Goal: Transaction & Acquisition: Obtain resource

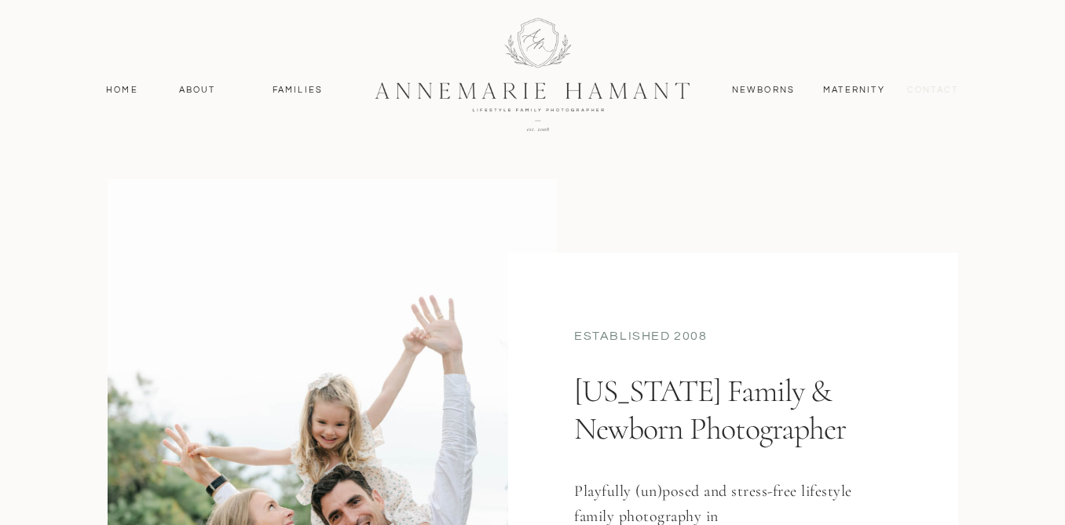
click at [944, 93] on nav "contact" at bounding box center [932, 90] width 68 height 14
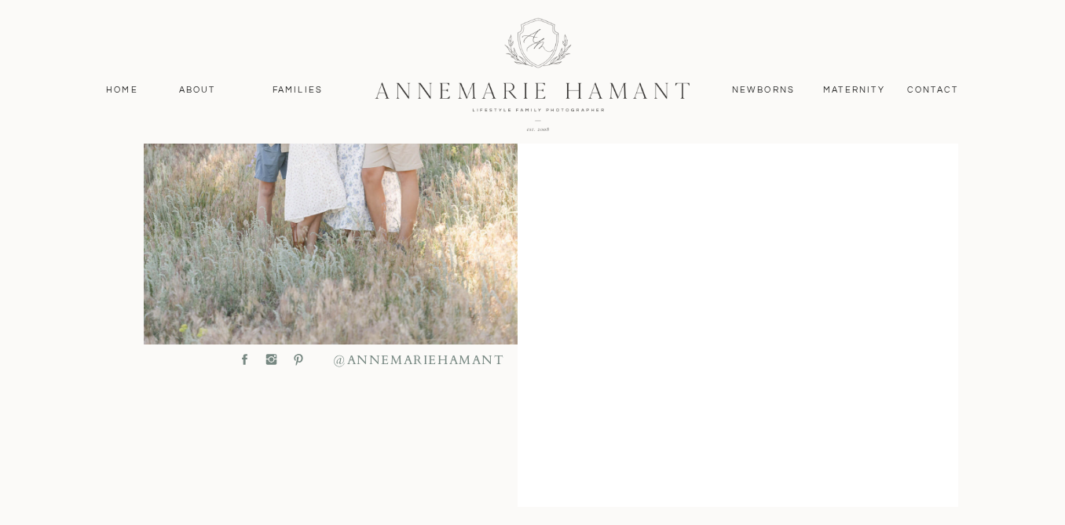
scroll to position [719, 0]
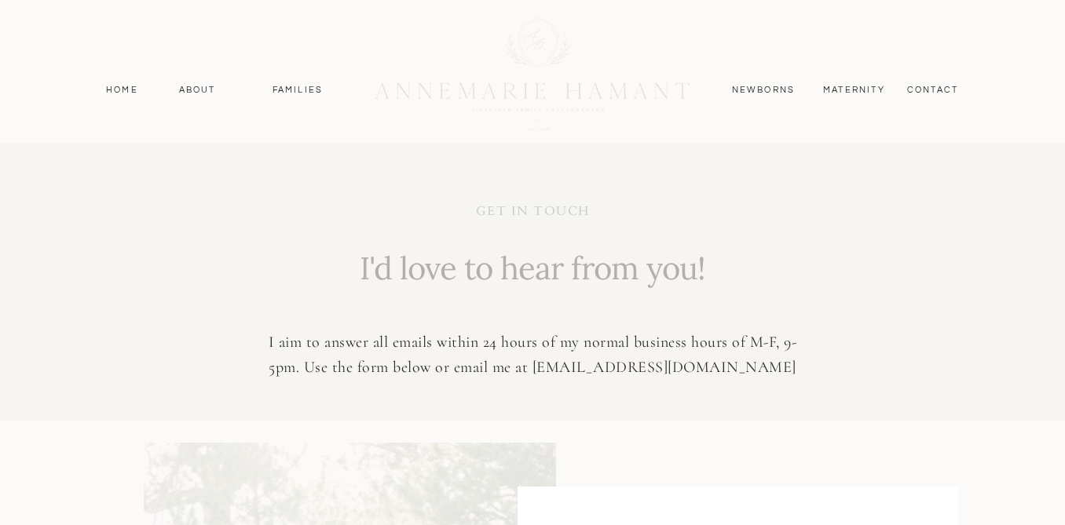
scroll to position [421, 0]
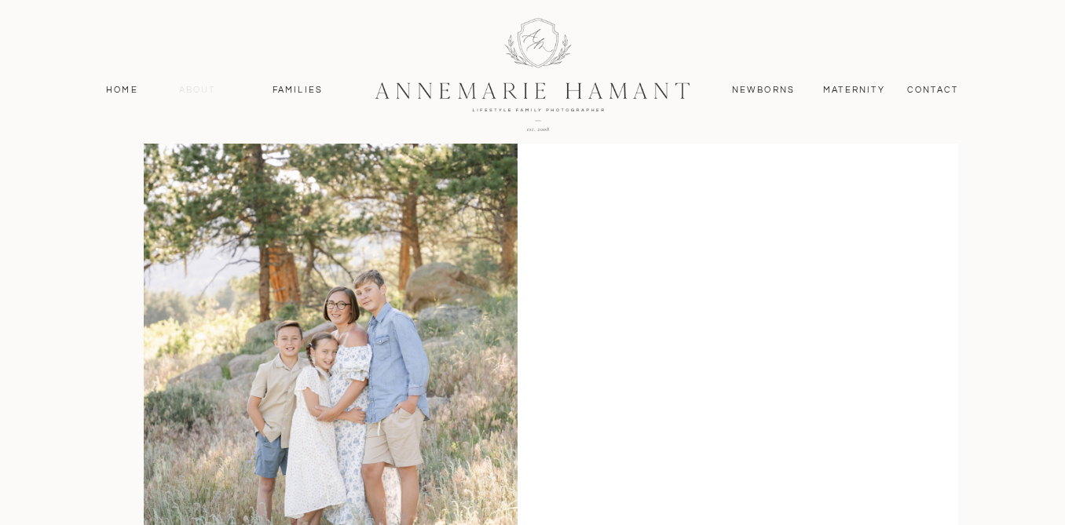
click at [202, 94] on nav "About" at bounding box center [197, 90] width 46 height 14
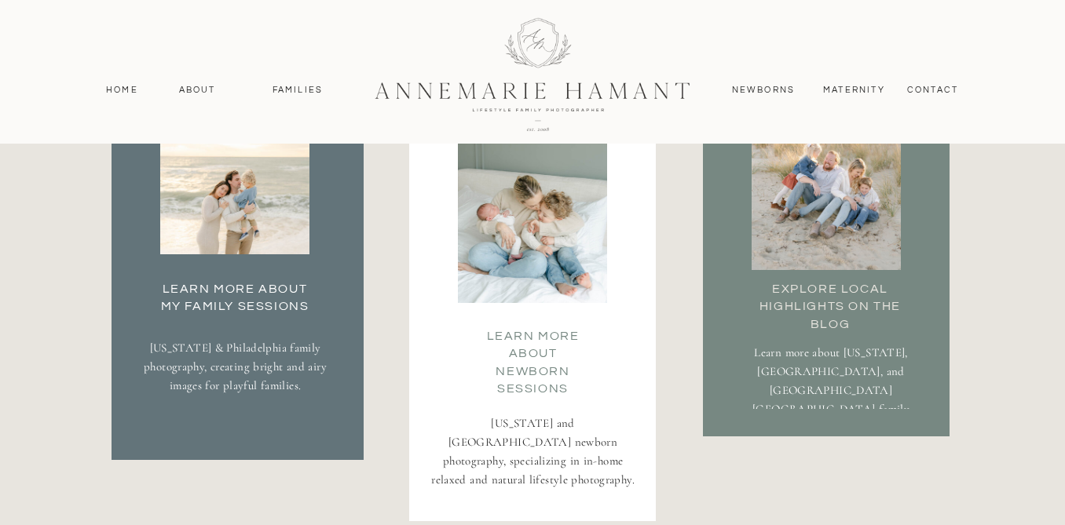
scroll to position [2909, 0]
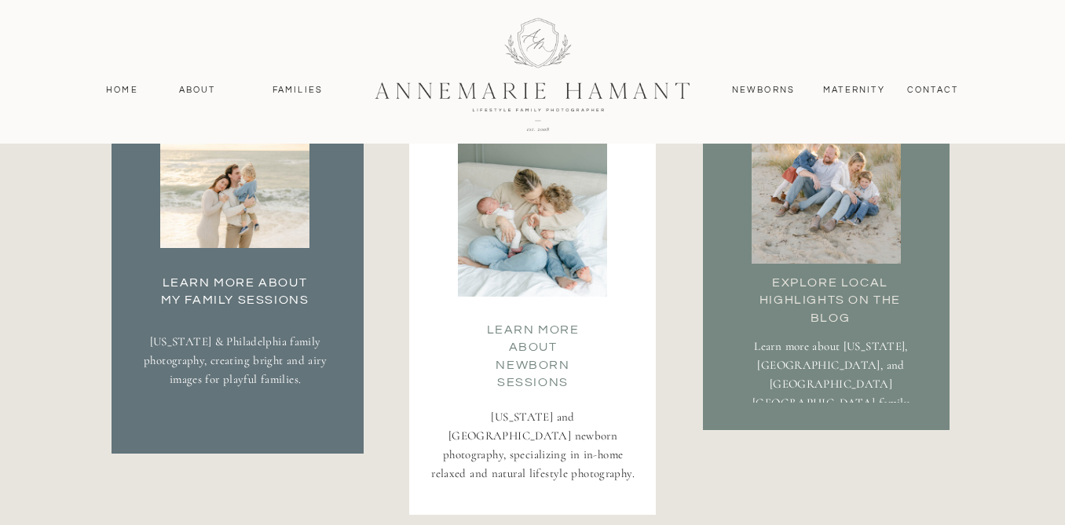
click at [254, 221] on div at bounding box center [234, 173] width 149 height 150
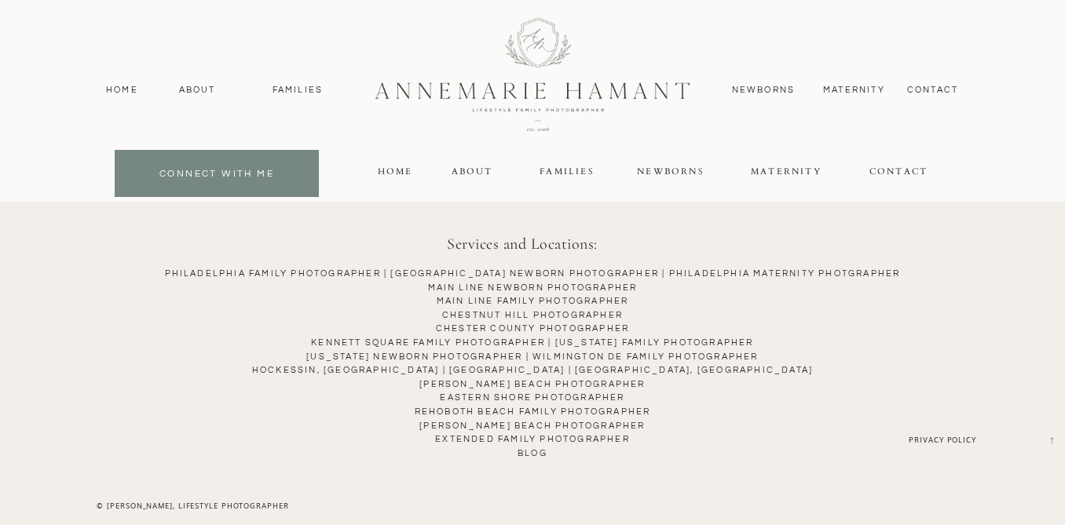
scroll to position [12279, 0]
click at [186, 87] on nav "About" at bounding box center [197, 90] width 46 height 14
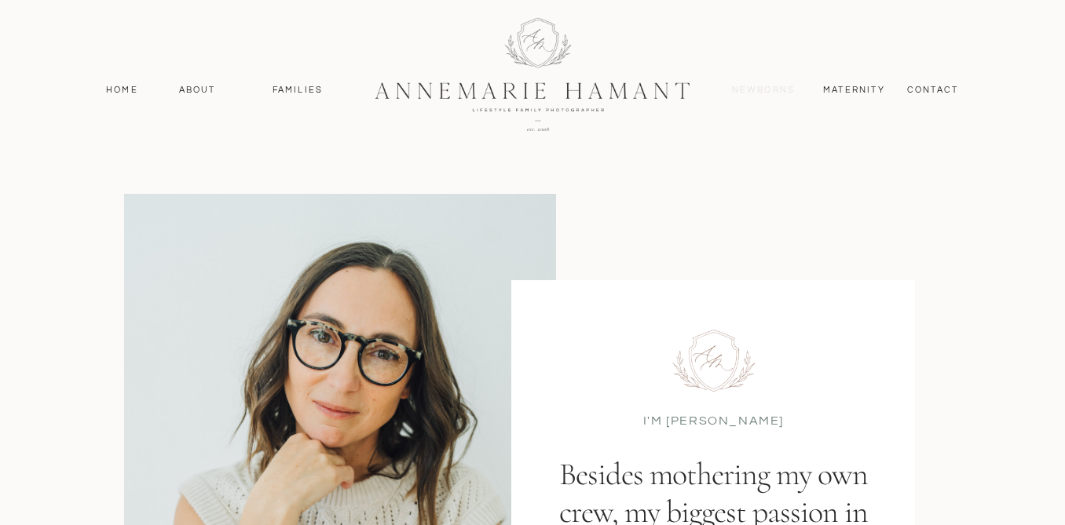
click at [775, 89] on nav "Newborns" at bounding box center [762, 90] width 75 height 14
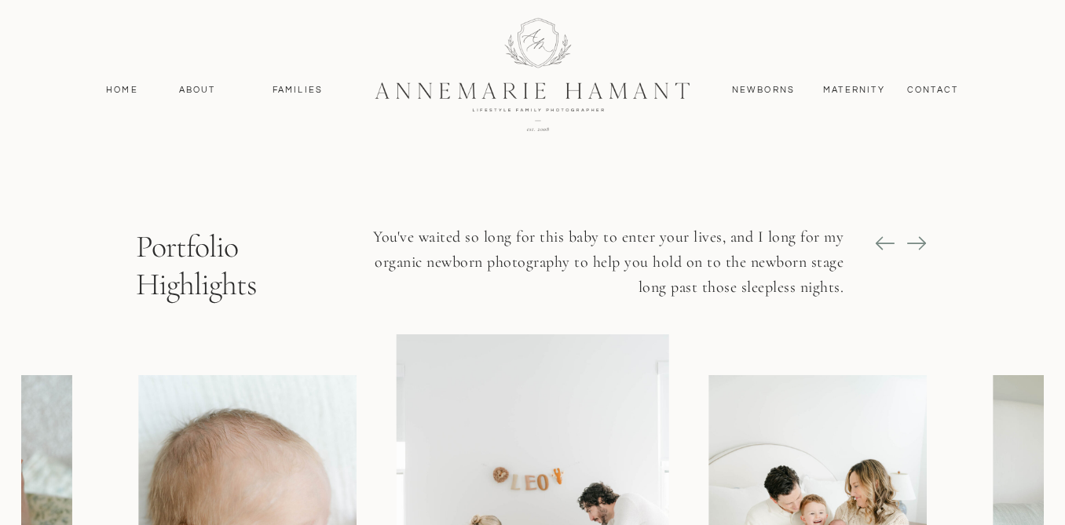
scroll to position [1116, 0]
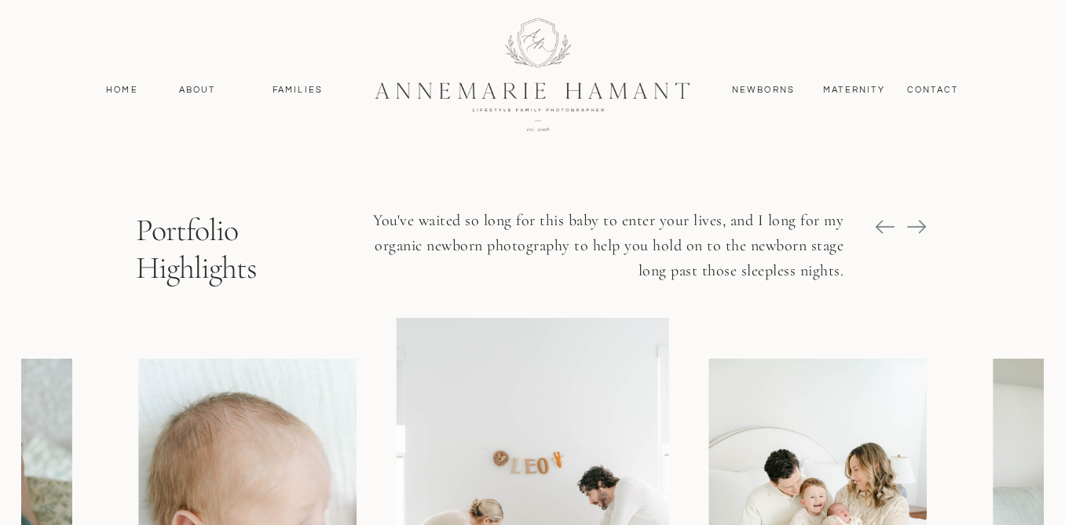
click at [222, 251] on p "Portfolio Highlights" at bounding box center [225, 239] width 179 height 56
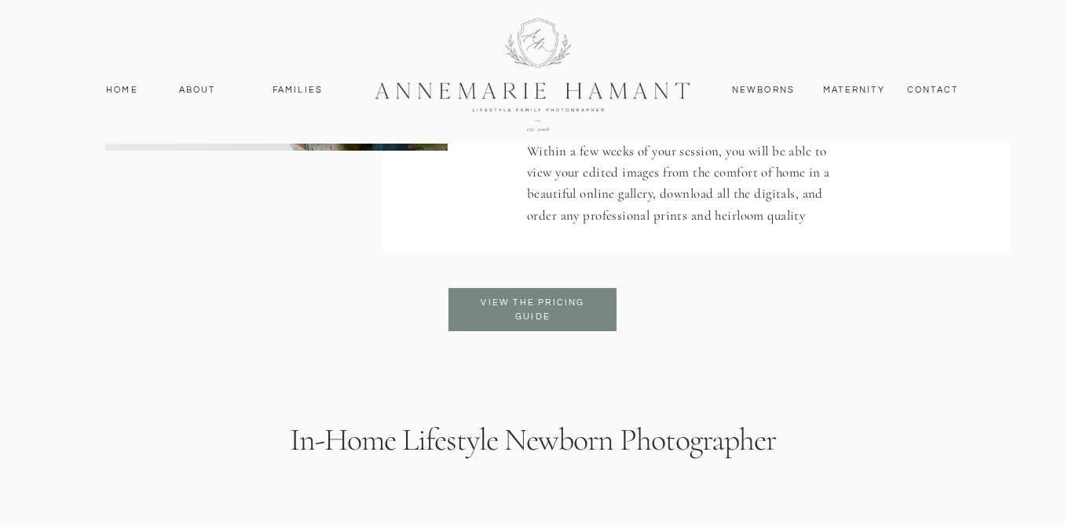
scroll to position [3264, 0]
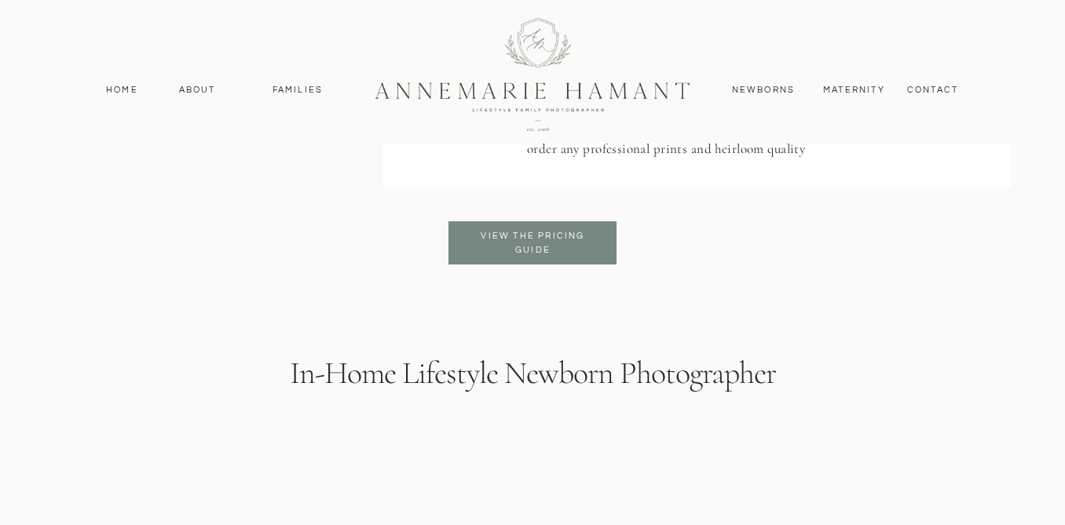
click at [539, 246] on h3 "View the pricing Guide" at bounding box center [533, 243] width 128 height 28
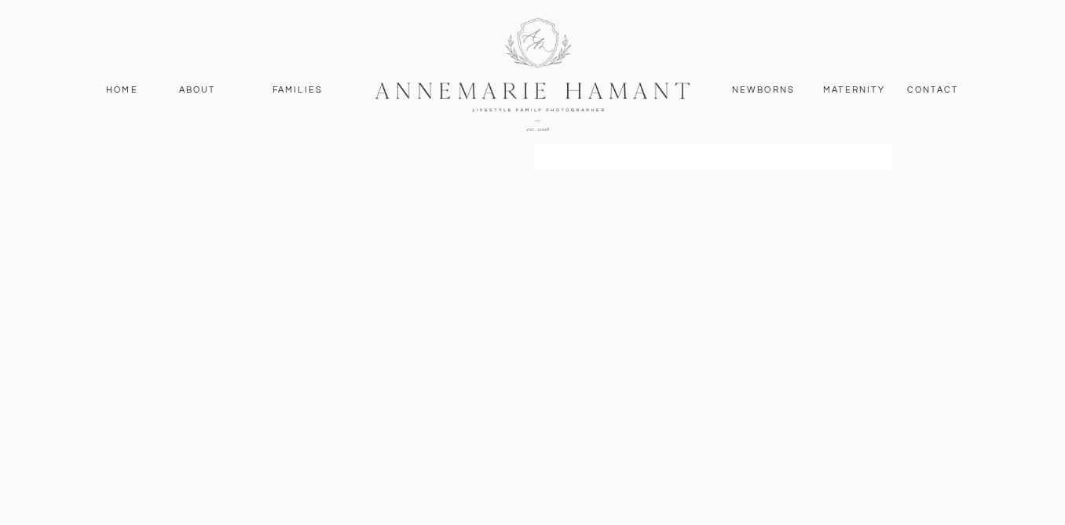
scroll to position [298, 0]
